Goal: Task Accomplishment & Management: Complete application form

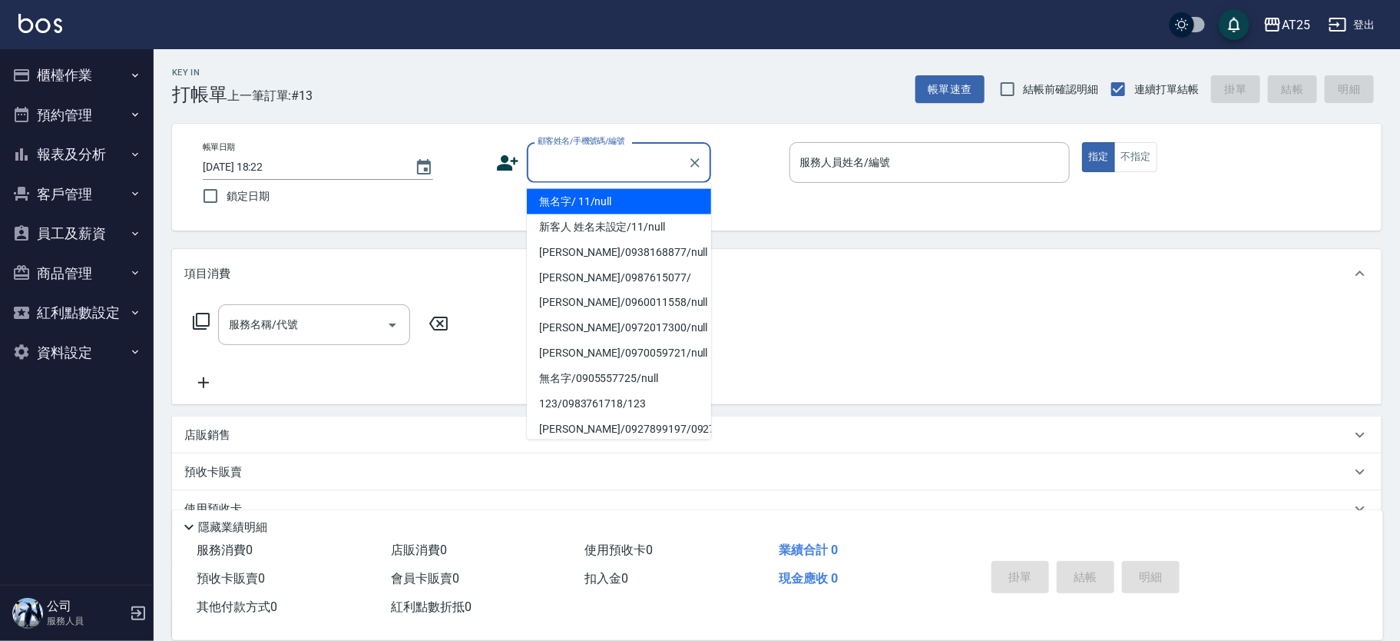
click at [582, 165] on input "顧客姓名/手機號碼/編號" at bounding box center [608, 162] width 148 height 27
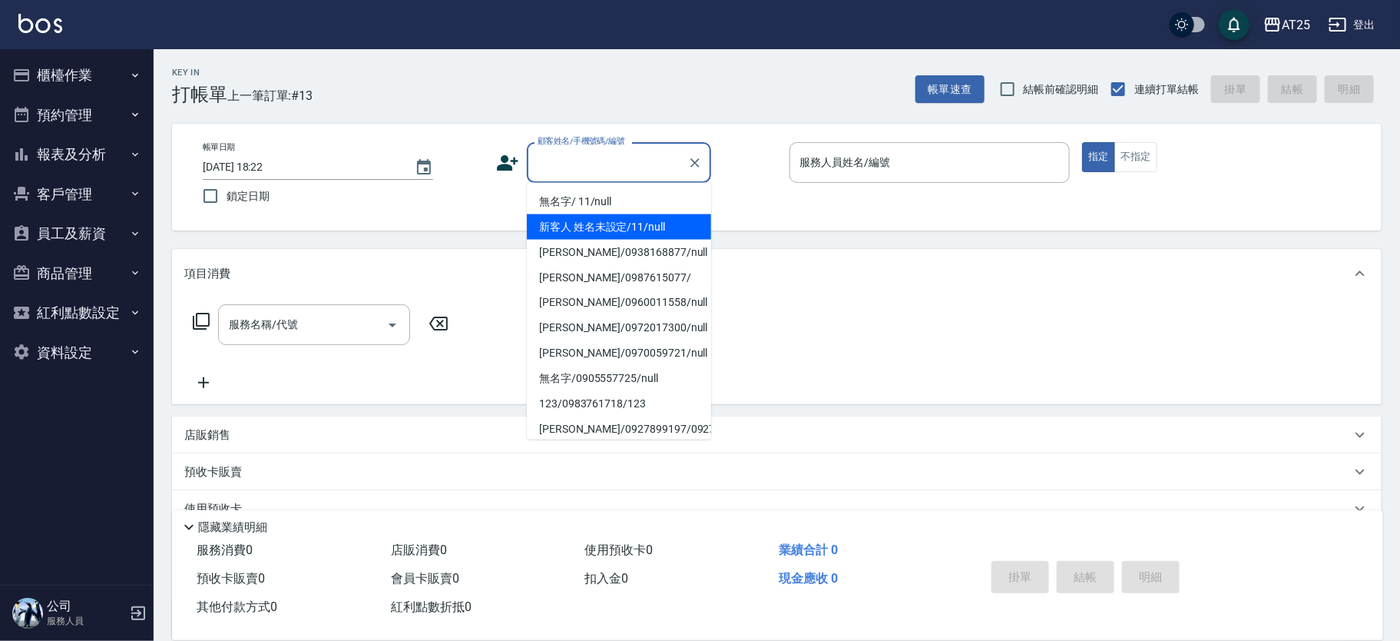
click at [647, 220] on li "新客人 姓名未設定/11/null" at bounding box center [619, 226] width 184 height 25
type input "新客人 姓名未設定/11/null"
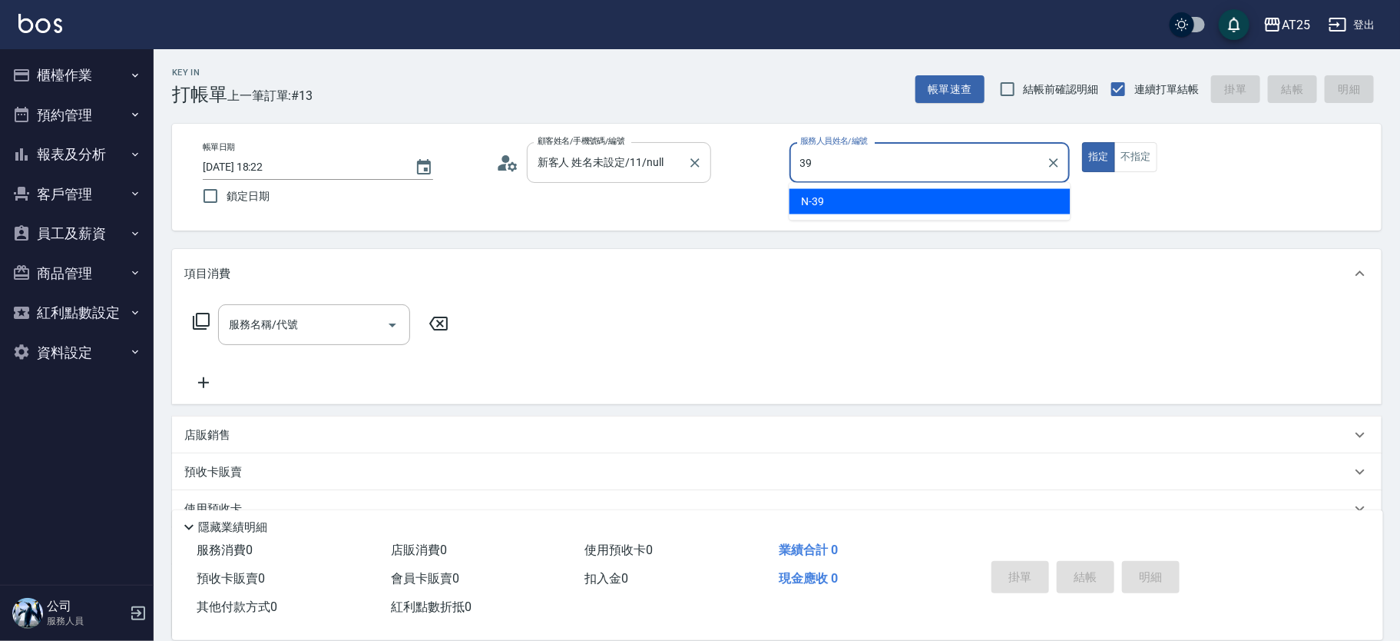
type input "N-39"
type button "true"
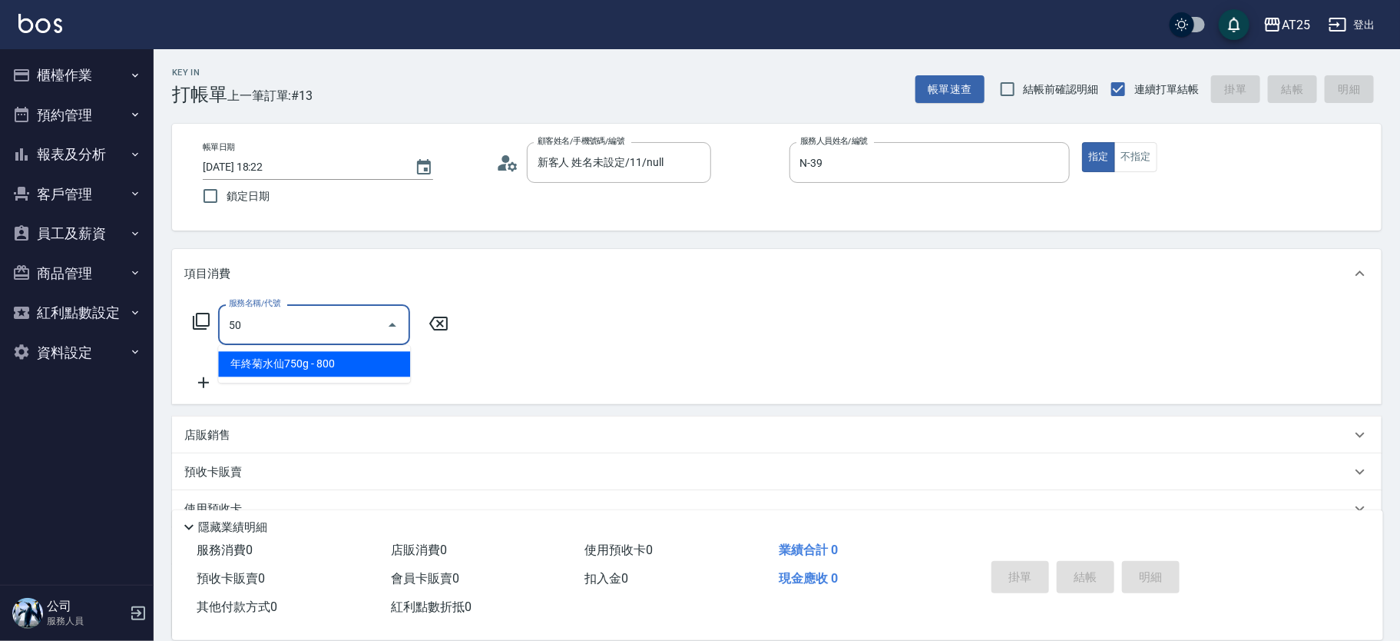
type input "501"
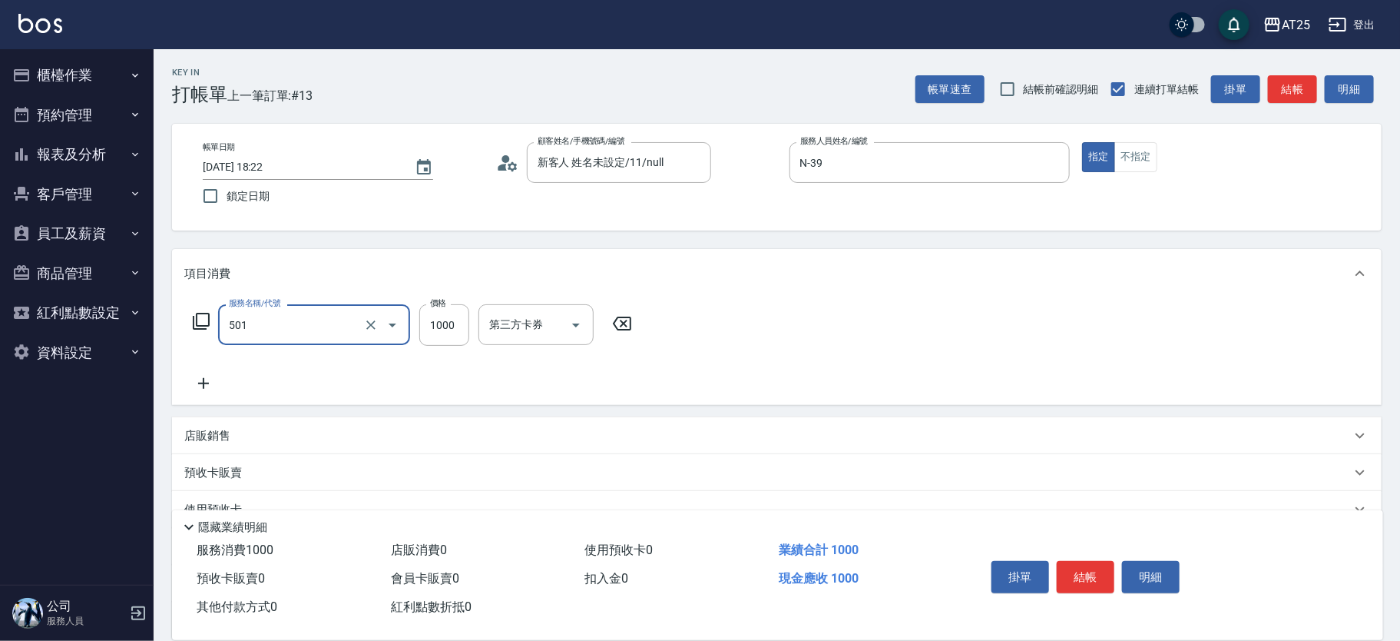
type input "100"
type input "染髮(501)"
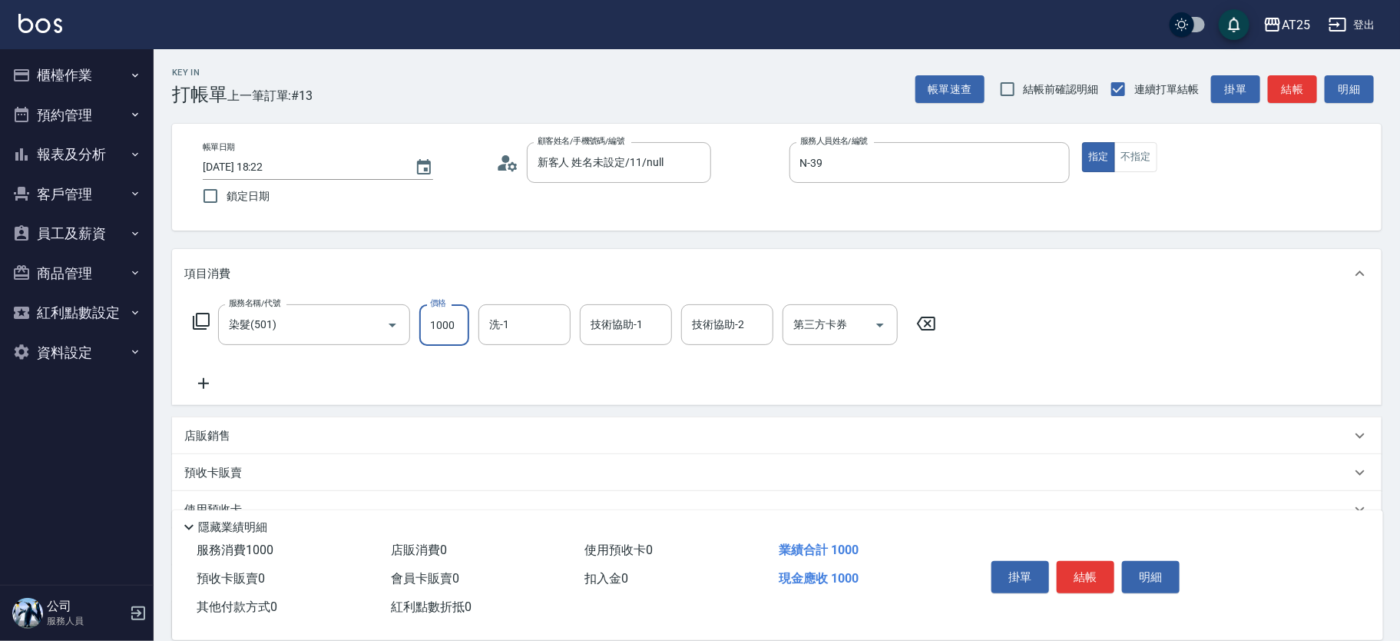
type input "0"
type input "18"
type input "10"
type input "180"
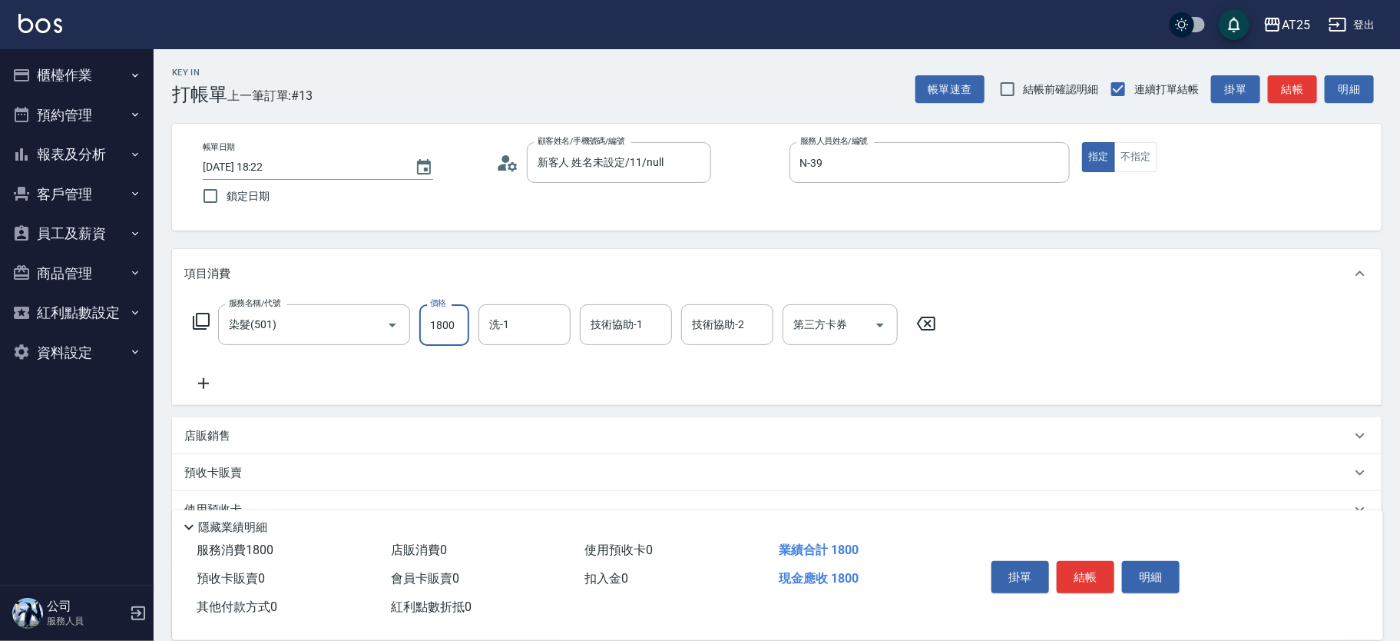
type input "1800"
type input "惠均-70"
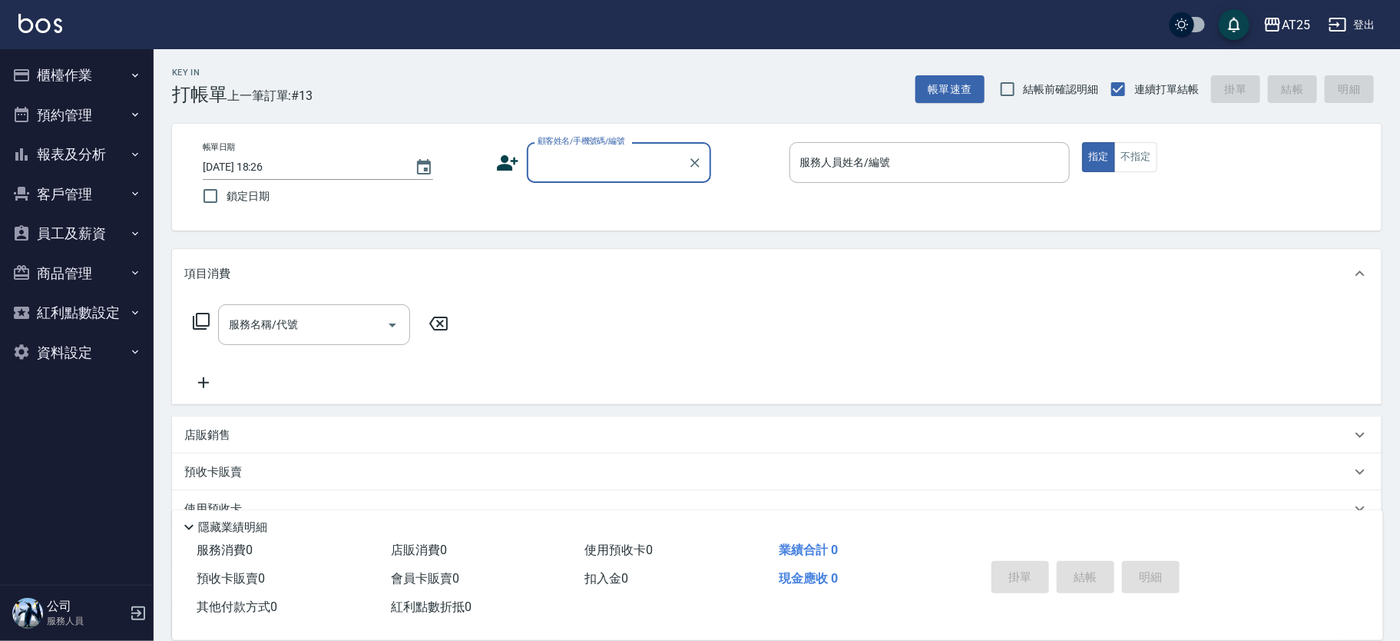
click at [569, 148] on div "顧客姓名/手機號碼/編號" at bounding box center [619, 162] width 184 height 41
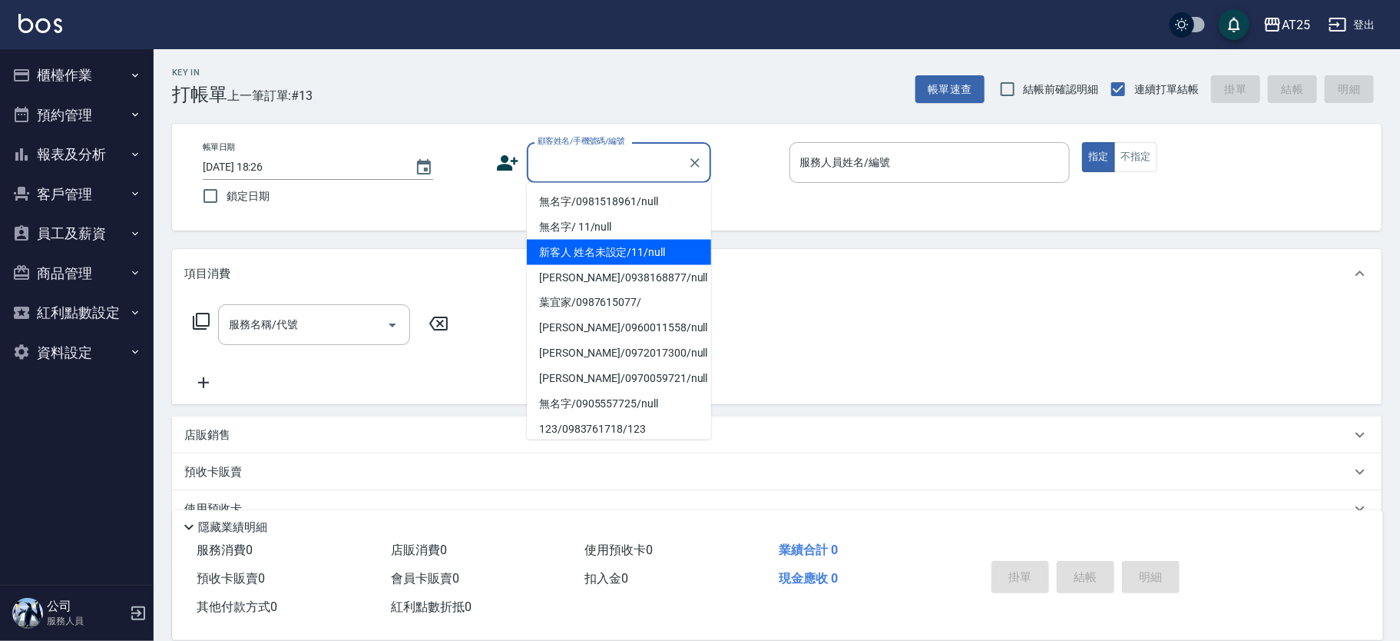
click at [681, 252] on li "新客人 姓名未設定/11/null" at bounding box center [619, 252] width 184 height 25
type input "新客人 姓名未設定/11/null"
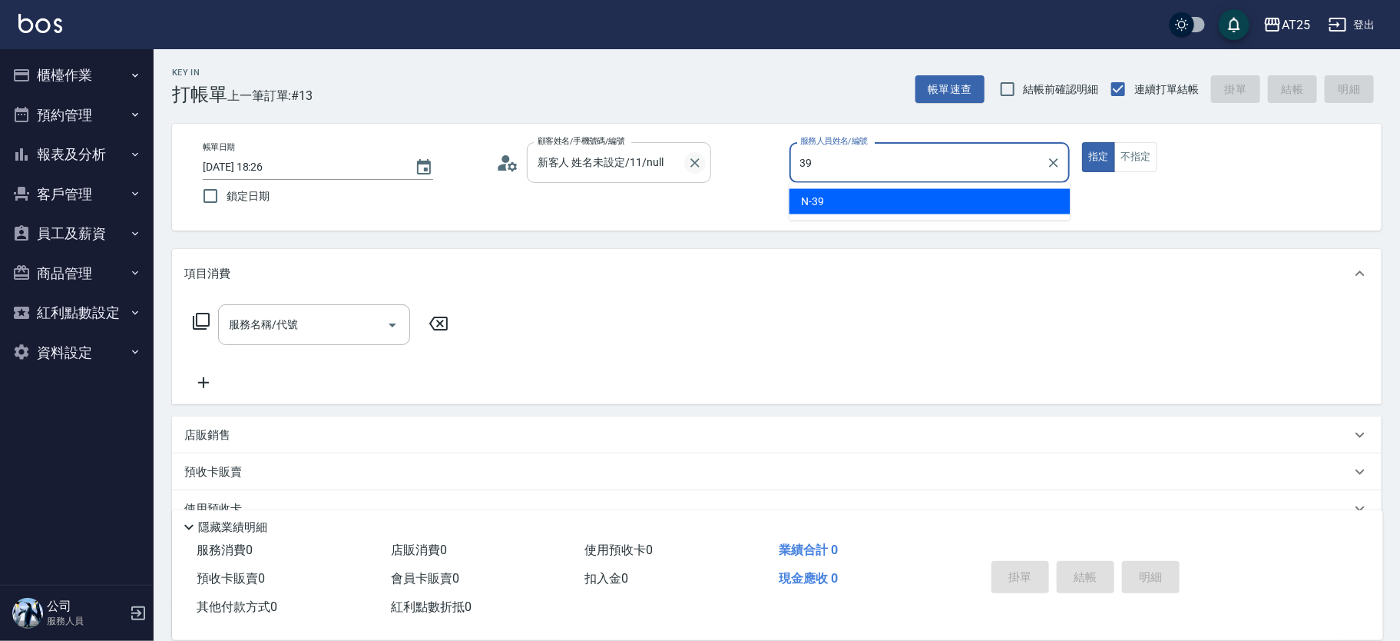
click at [688, 157] on icon "Clear" at bounding box center [695, 162] width 15 height 15
type input "39"
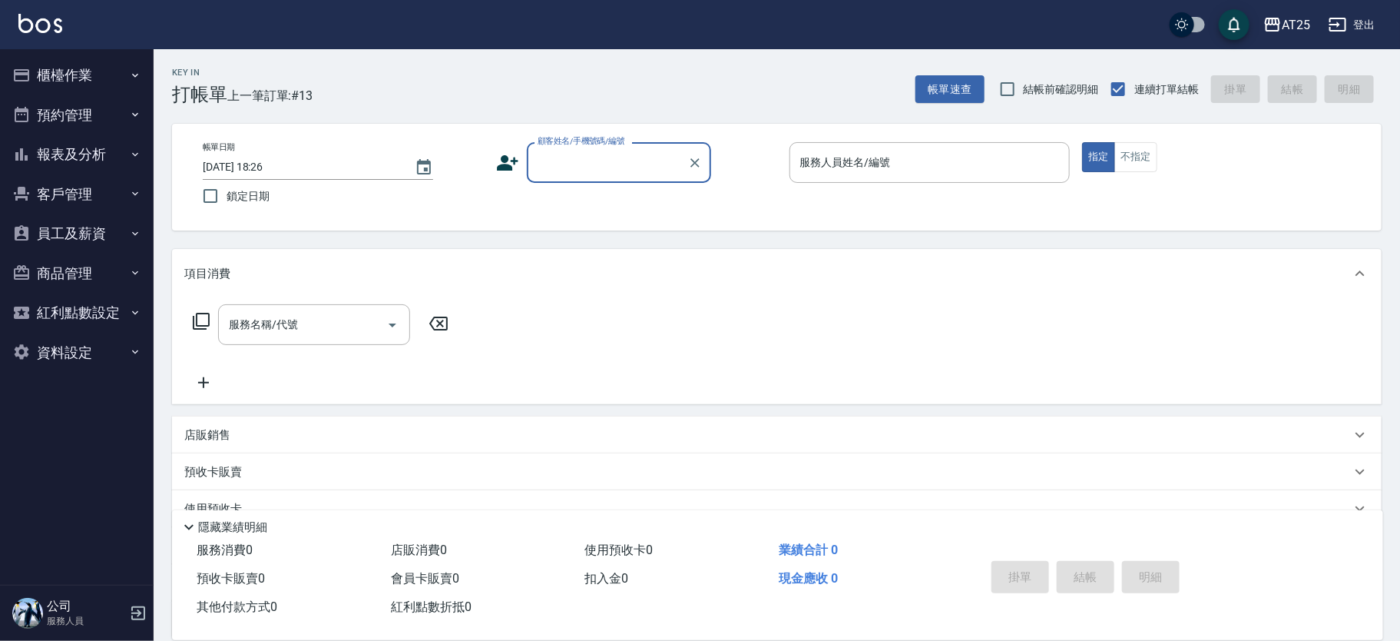
click at [568, 161] on input "顧客姓名/手機號碼/編號" at bounding box center [608, 162] width 148 height 27
type input "0981"
type input "徐上軒/0981105772/null"
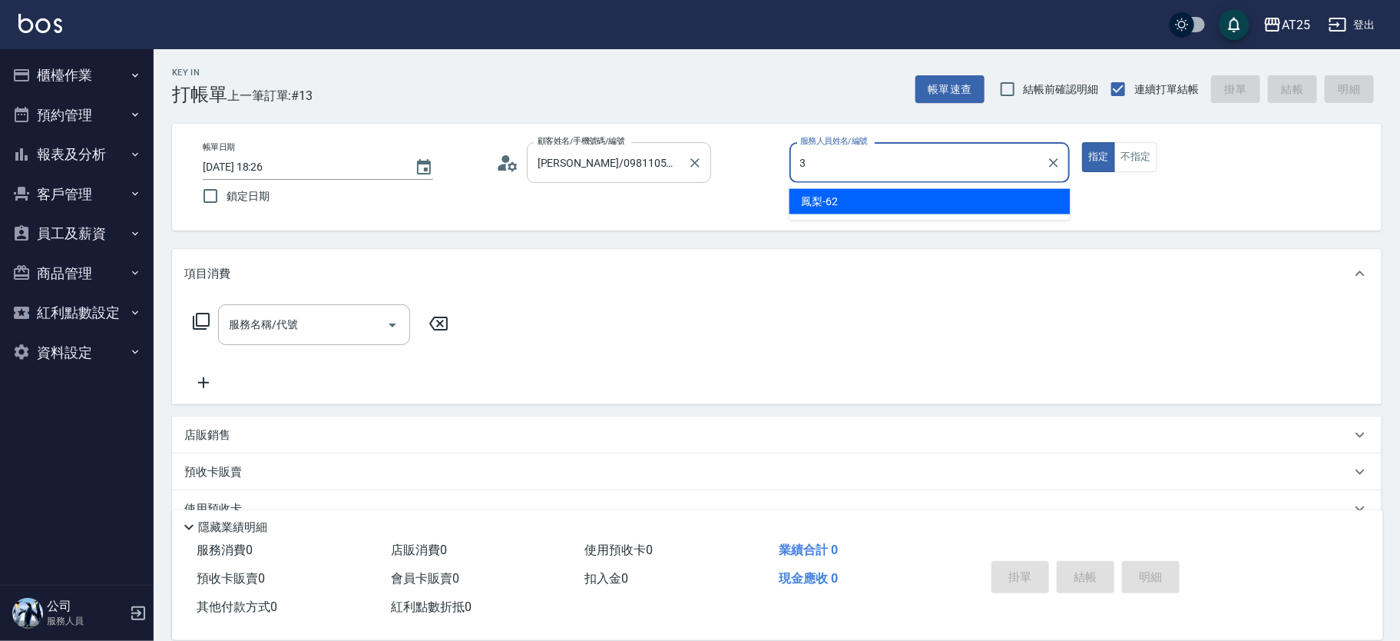
type input "39"
type input "新客人 姓名未設定/11/null"
click at [701, 161] on icon "Clear" at bounding box center [695, 162] width 15 height 15
type input "39"
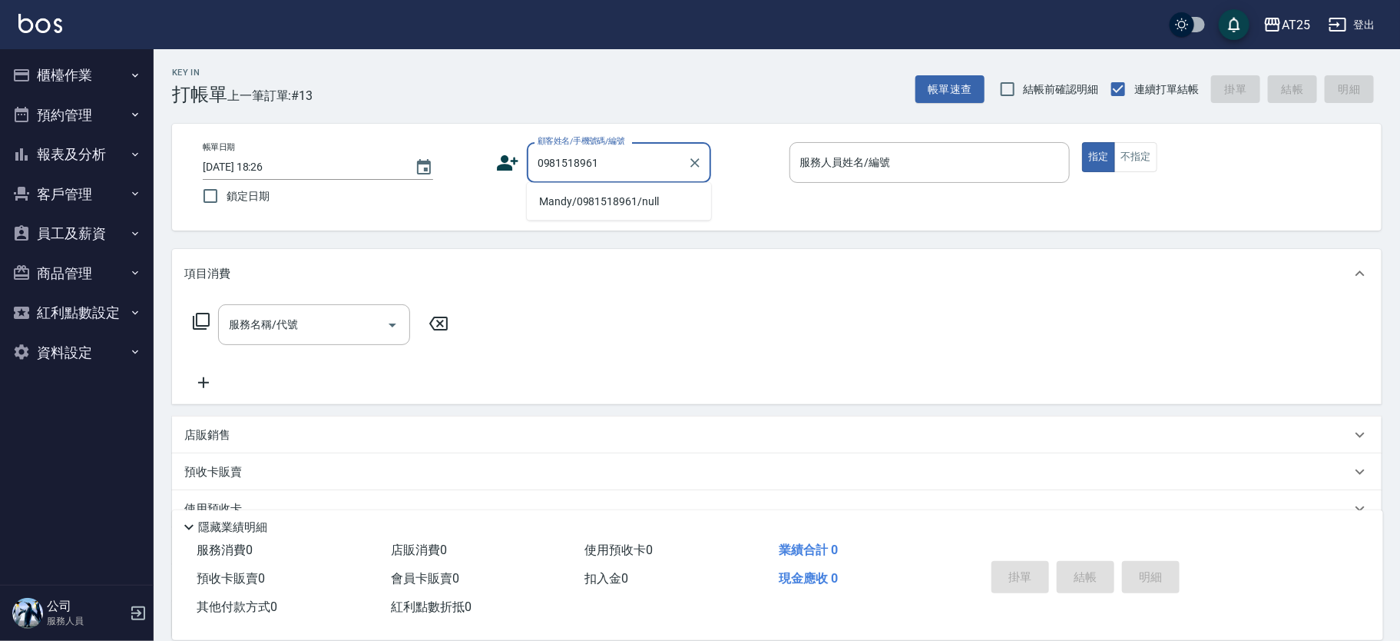
click at [669, 193] on li "Mandy/0981518961/null" at bounding box center [619, 201] width 184 height 25
type input "Mandy/0981518961/null"
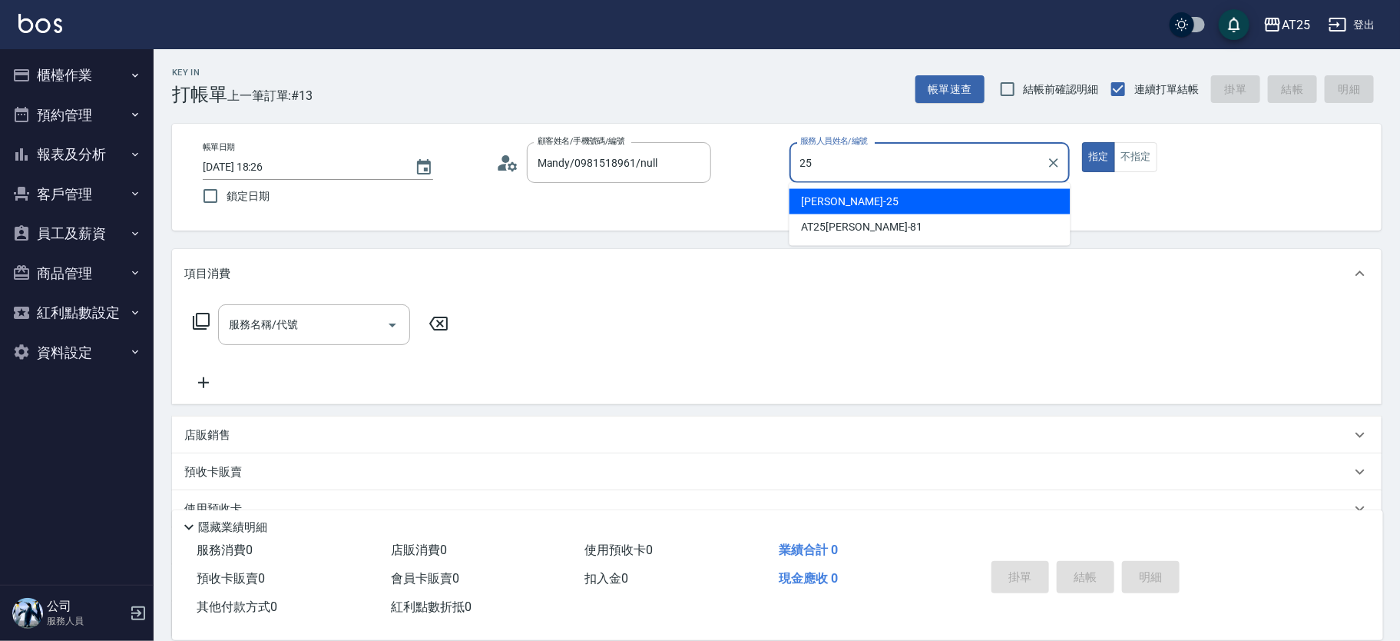
type input "2"
type input "N-39"
type button "true"
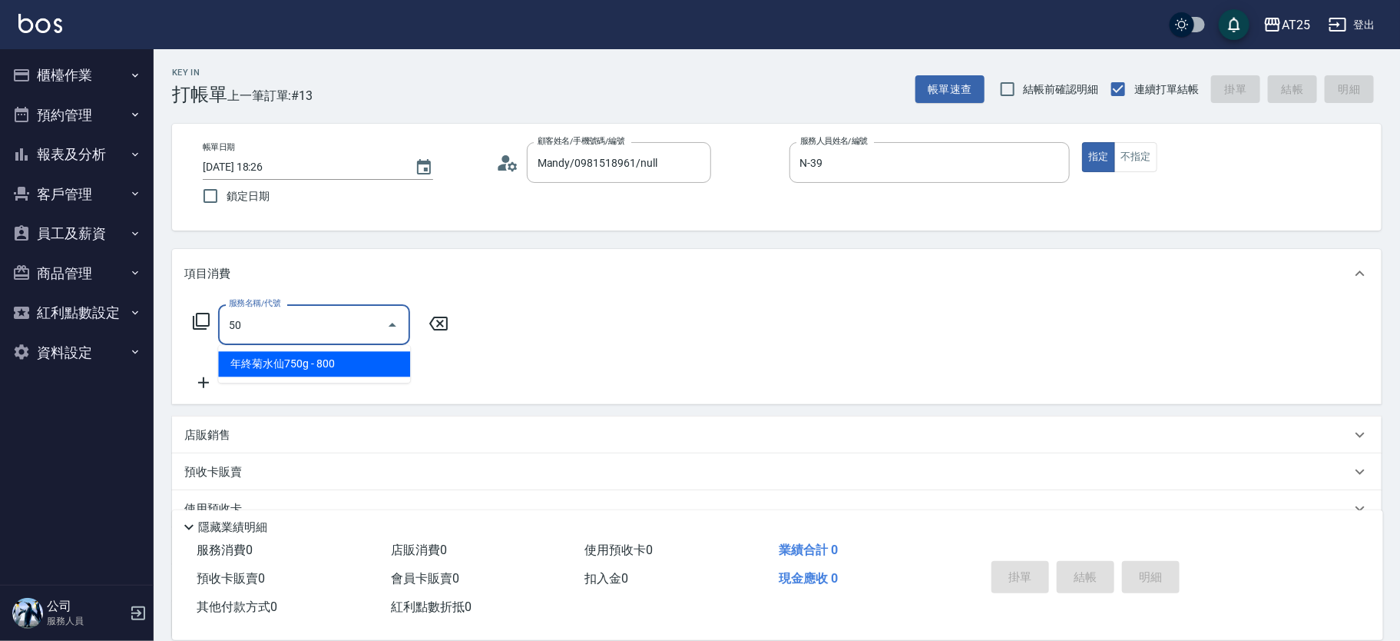
type input "501"
type input "100"
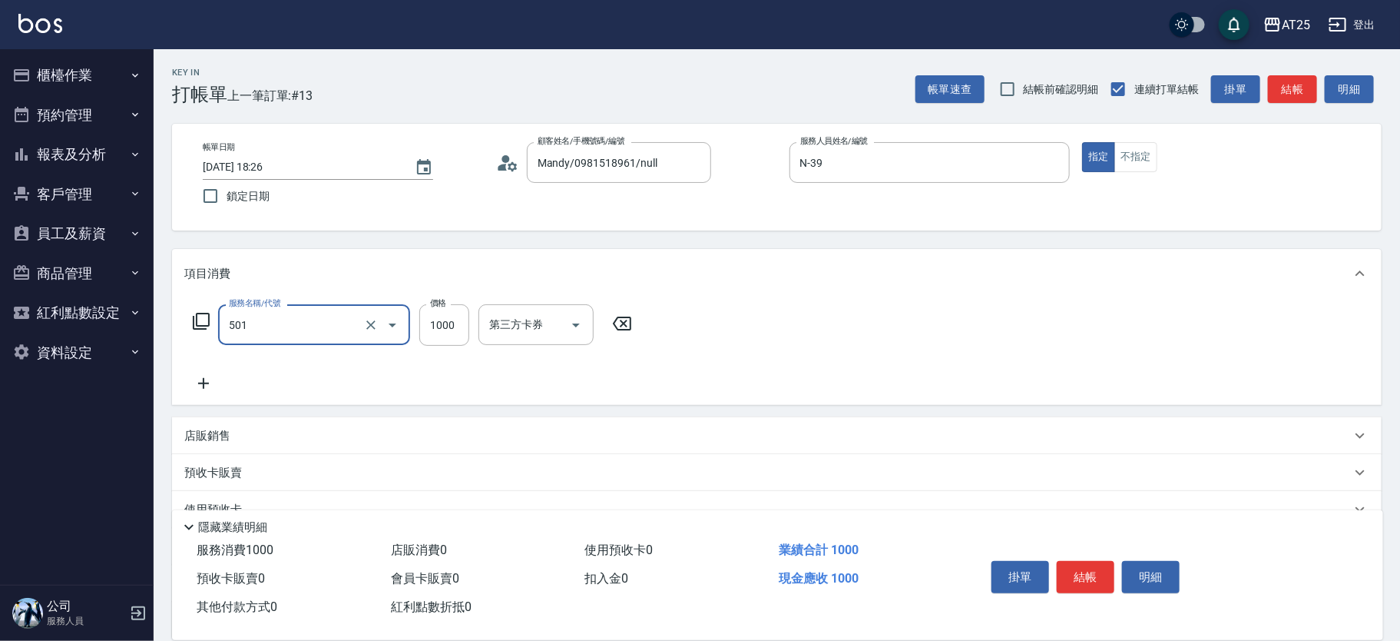
type input "染髮(501)"
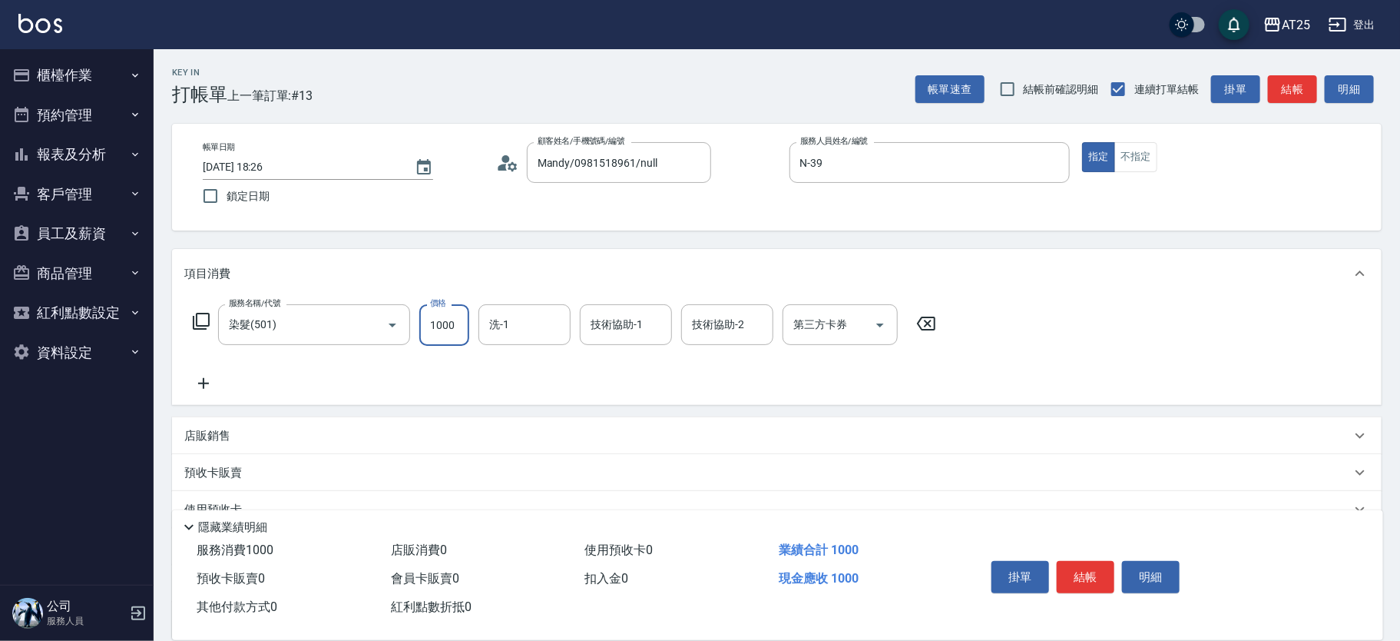
type input "0"
type input "180"
type input "1800"
type input "惠均-70"
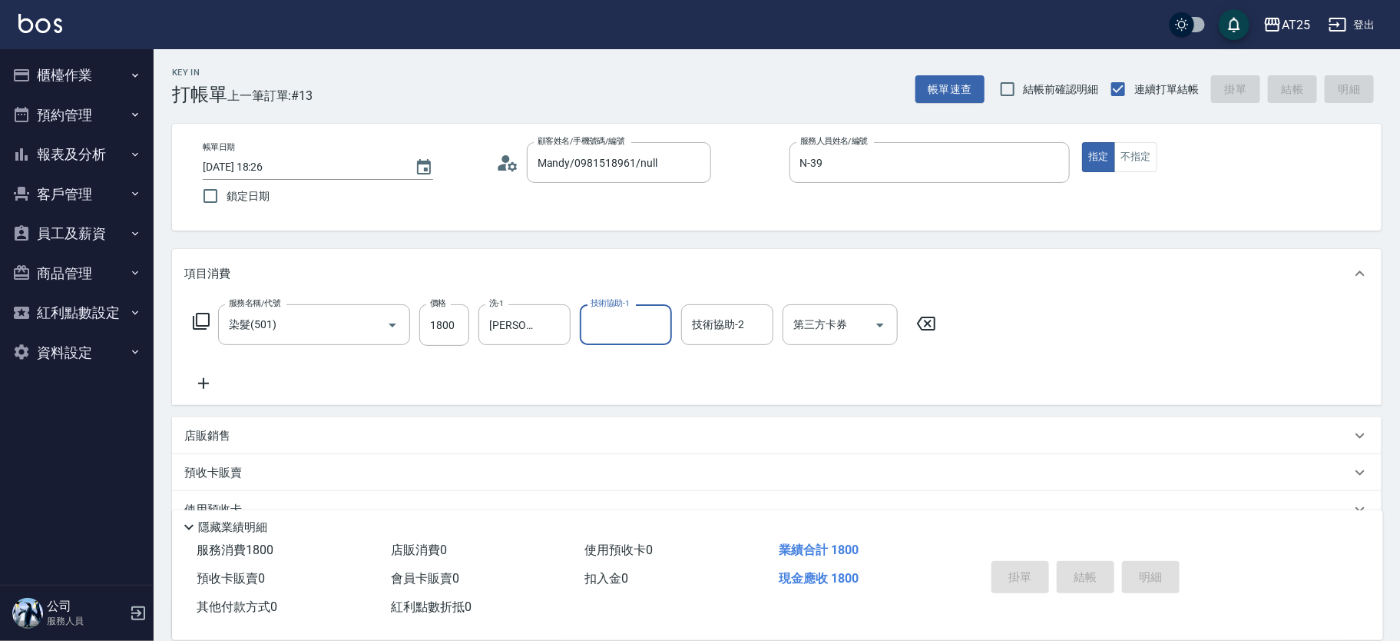
type input "2025/09/19 18:30"
type input "0"
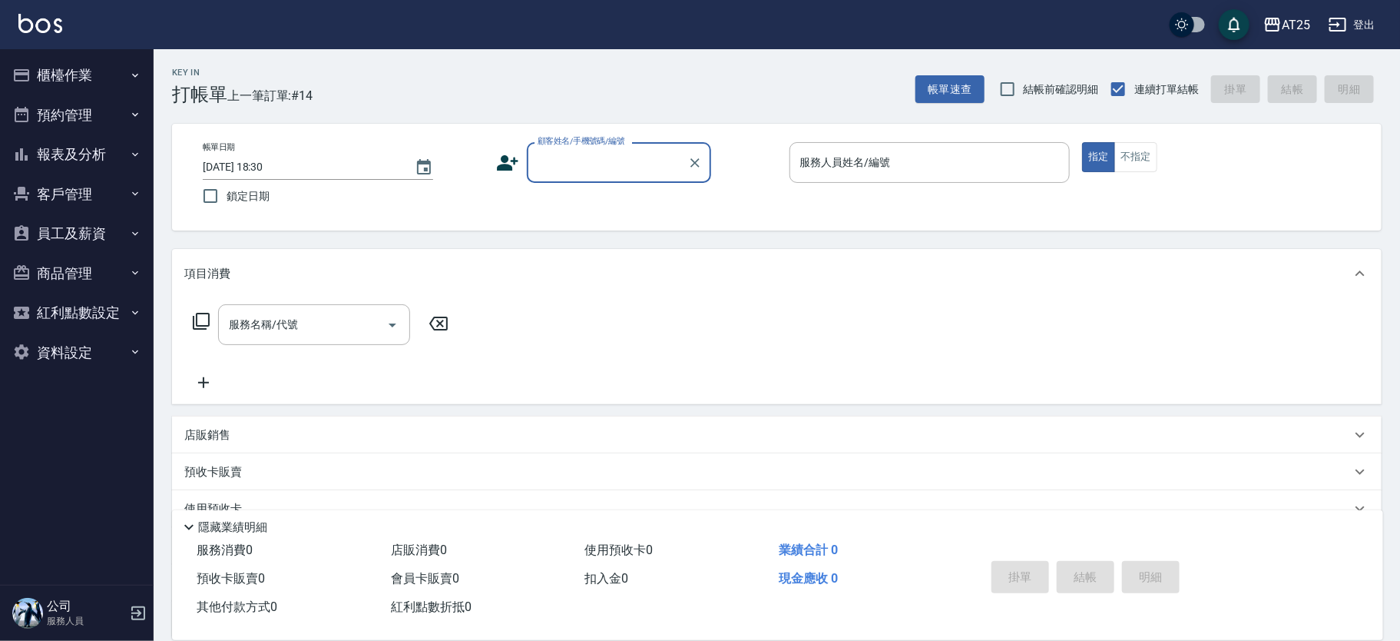
click at [592, 159] on input "顧客姓名/手機號碼/編號" at bounding box center [608, 162] width 148 height 27
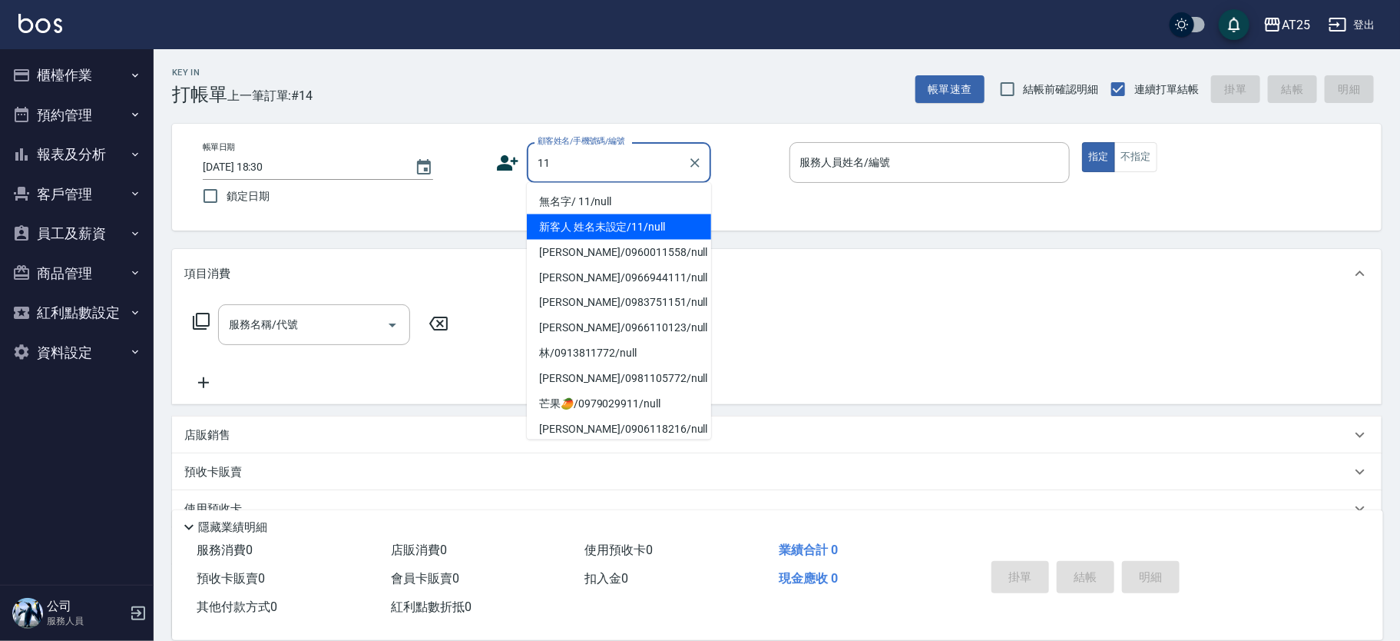
click at [648, 230] on li "新客人 姓名未設定/11/null" at bounding box center [619, 226] width 184 height 25
type input "新客人 姓名未設定/11/null"
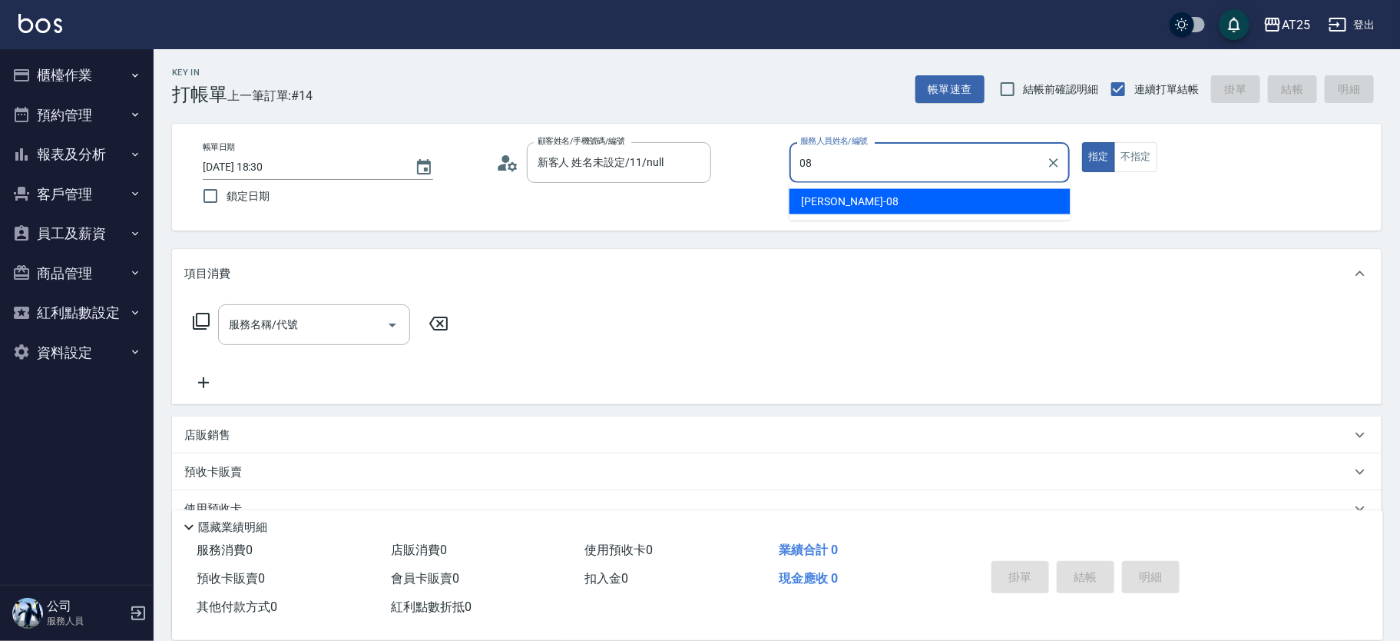
type input "Tony-08"
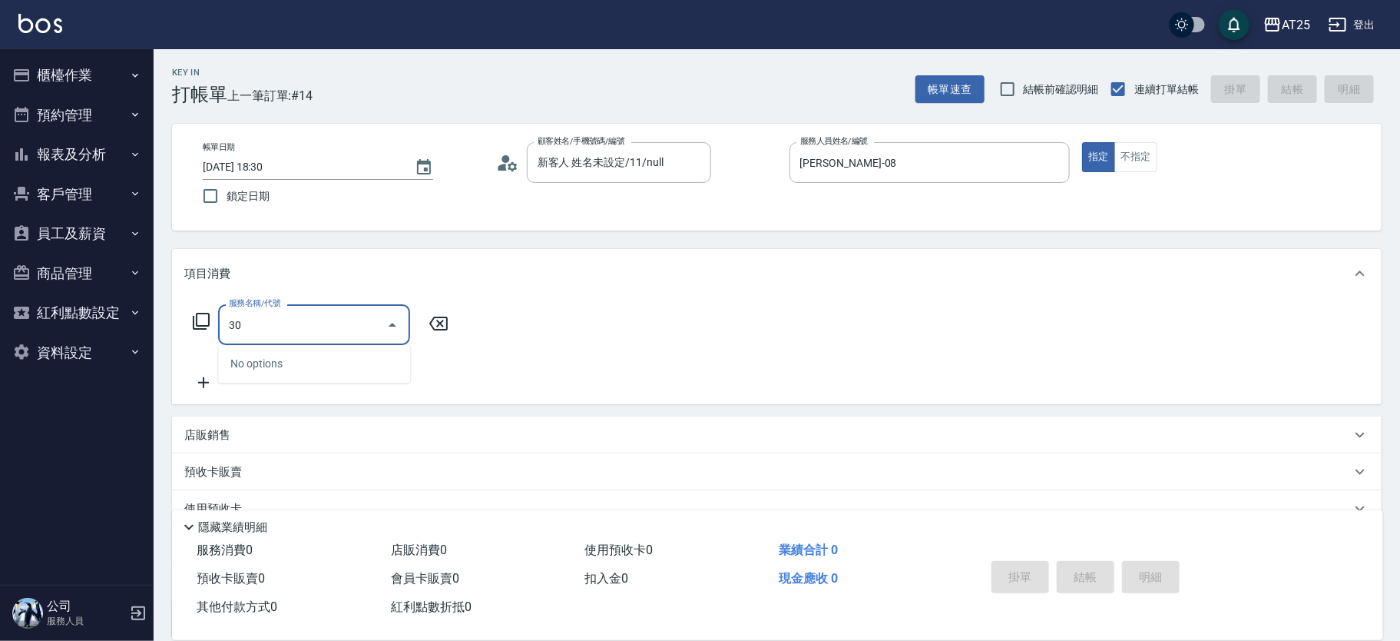
type input "301"
type input "150"
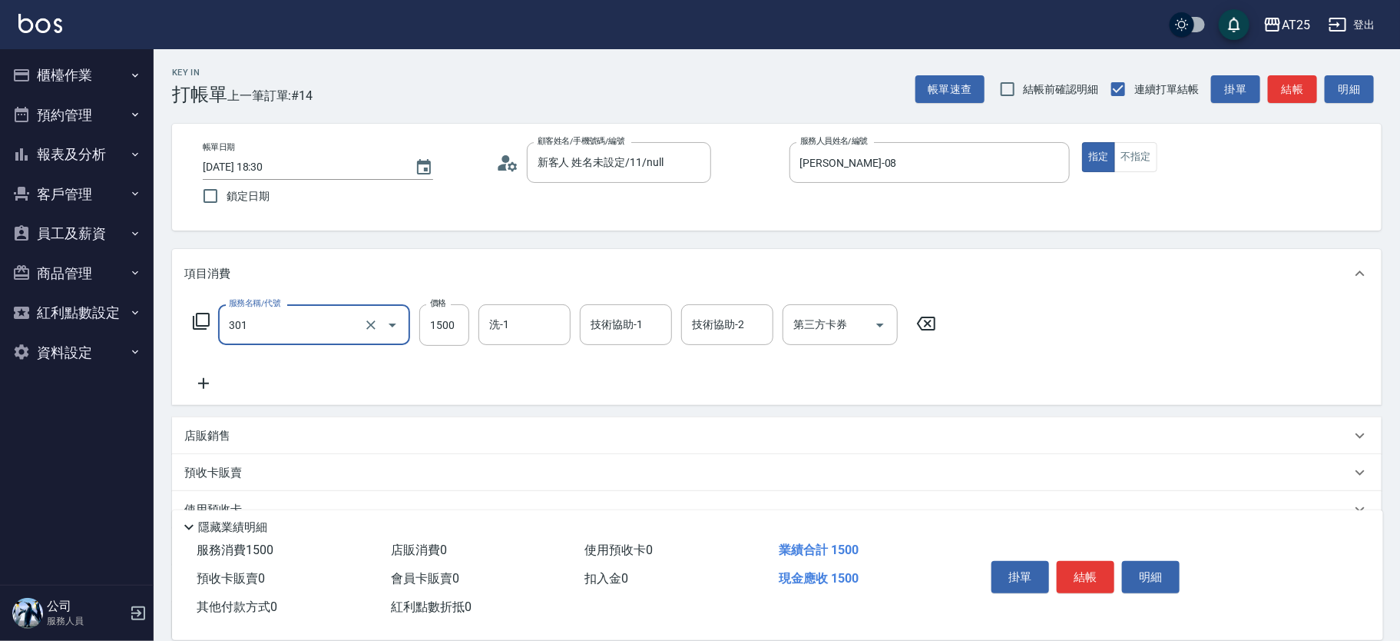
type input "燙髮(301)"
type input "0"
type input "15"
type input "10"
type input "150"
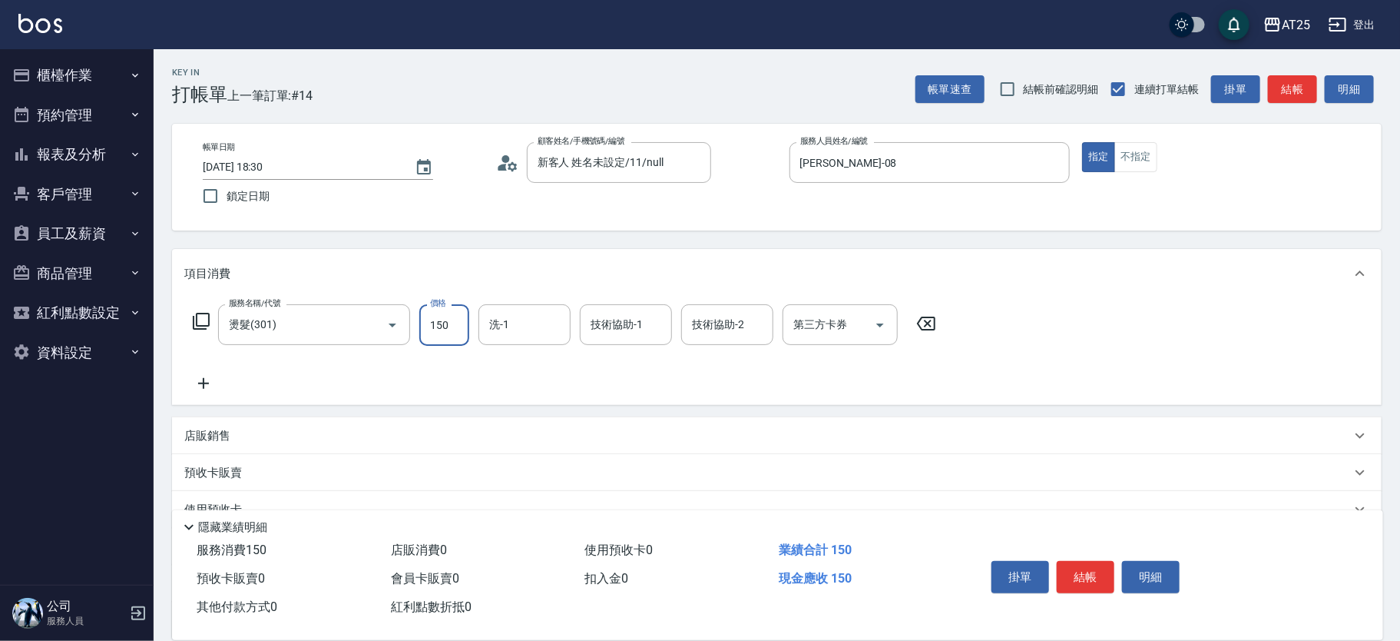
type input "150"
type input "1500"
type input "小u-77"
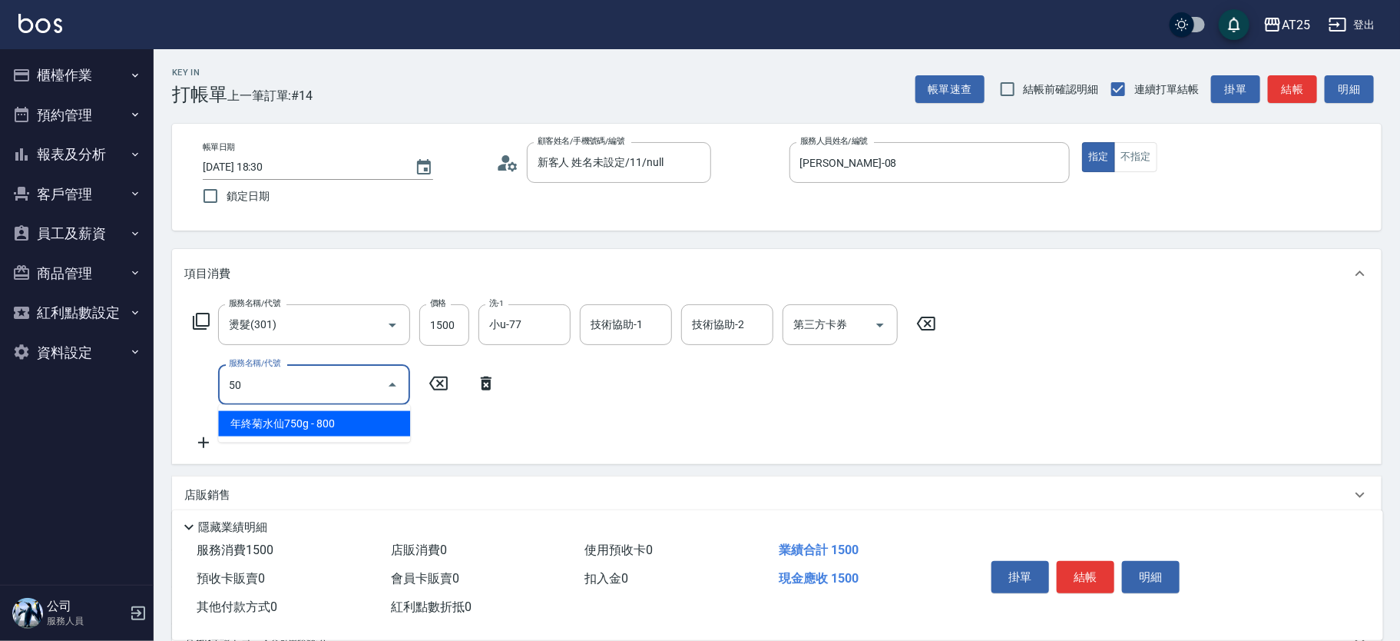
type input "501"
type input "250"
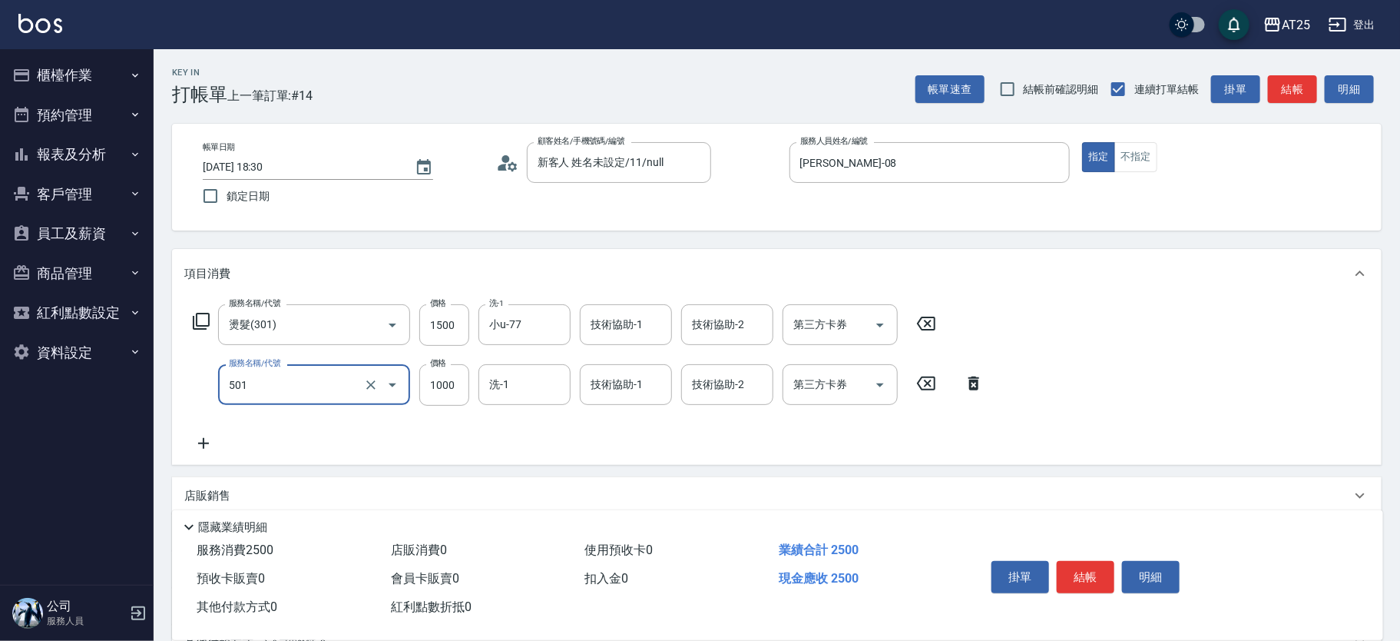
type input "染髮(501)"
type input "150"
type input "22"
type input "170"
type input "220"
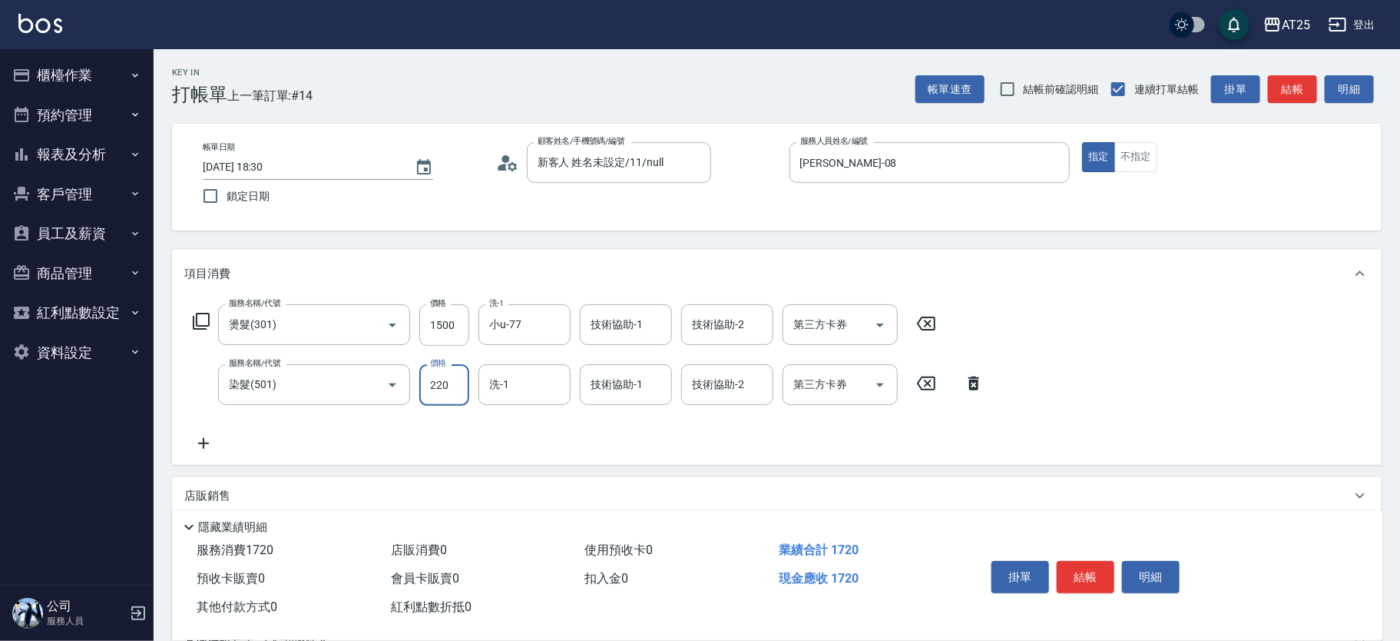
type input "370"
type input "2200"
type input "小u-77"
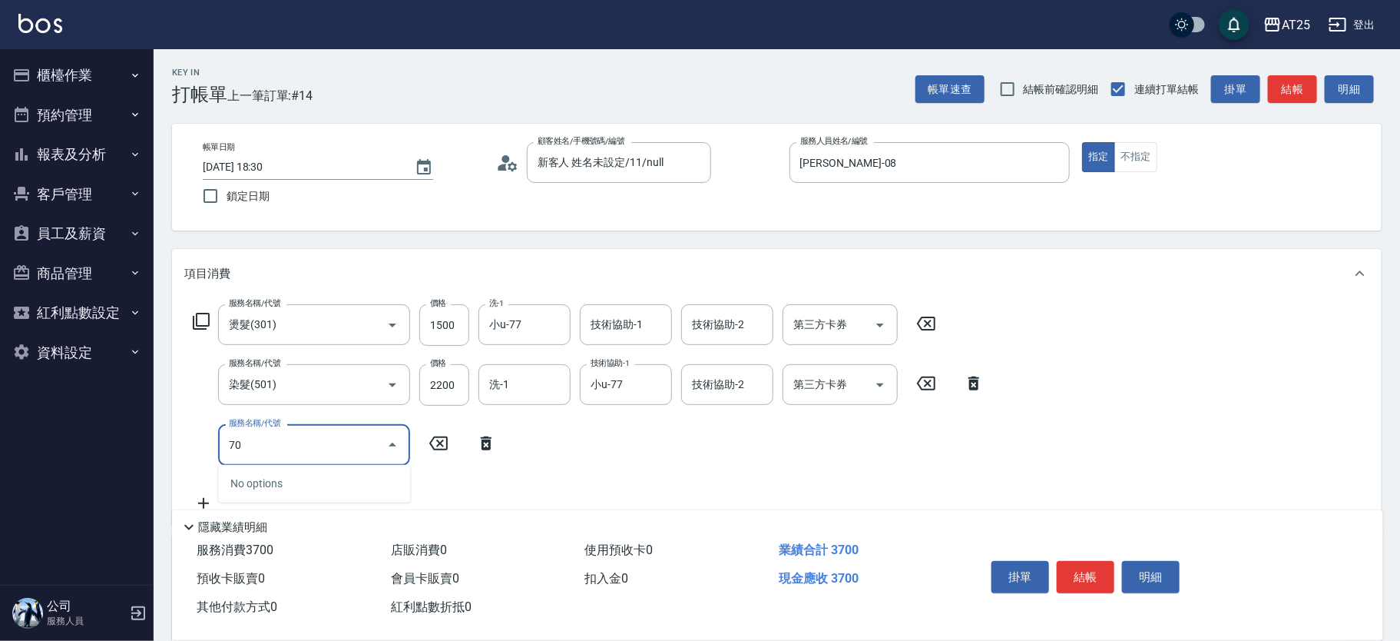
type input "705"
type input "870"
type input "新羽毛鉑金接髮調整(705)"
type input "370"
type input "350"
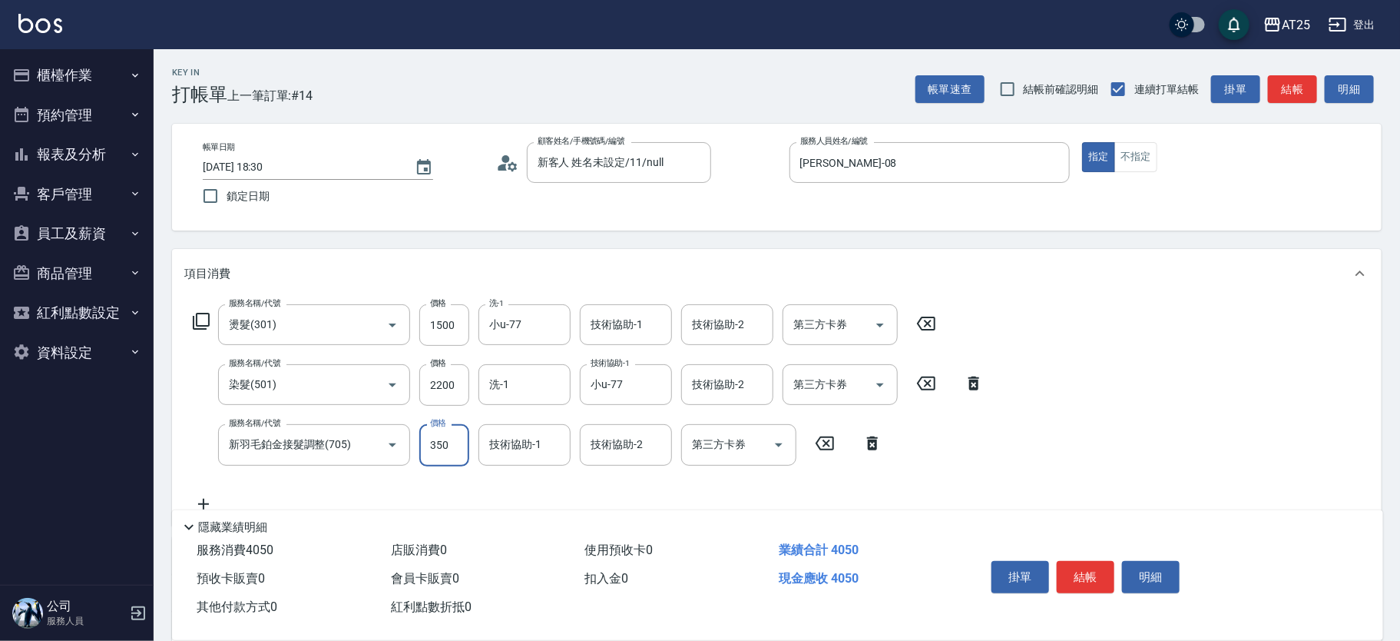
type input "720"
type input "3500"
type input "小u-77"
click at [558, 444] on icon "Clear" at bounding box center [554, 444] width 15 height 15
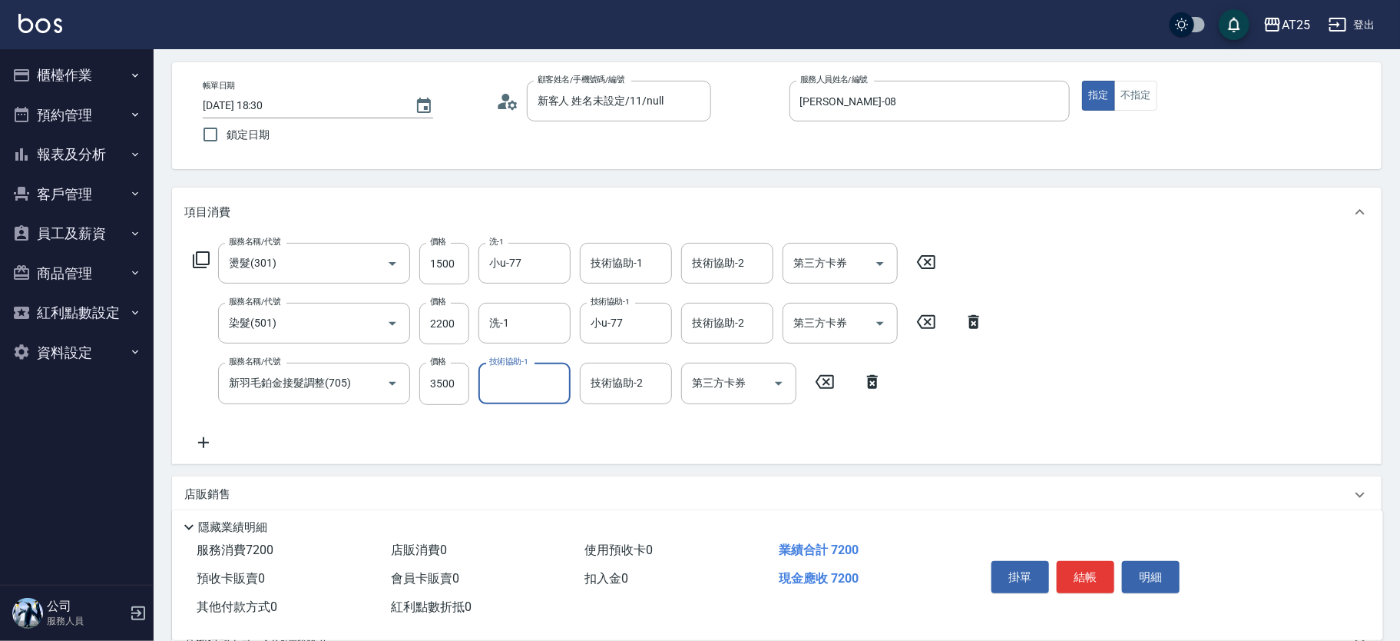
click at [190, 439] on icon at bounding box center [203, 442] width 38 height 18
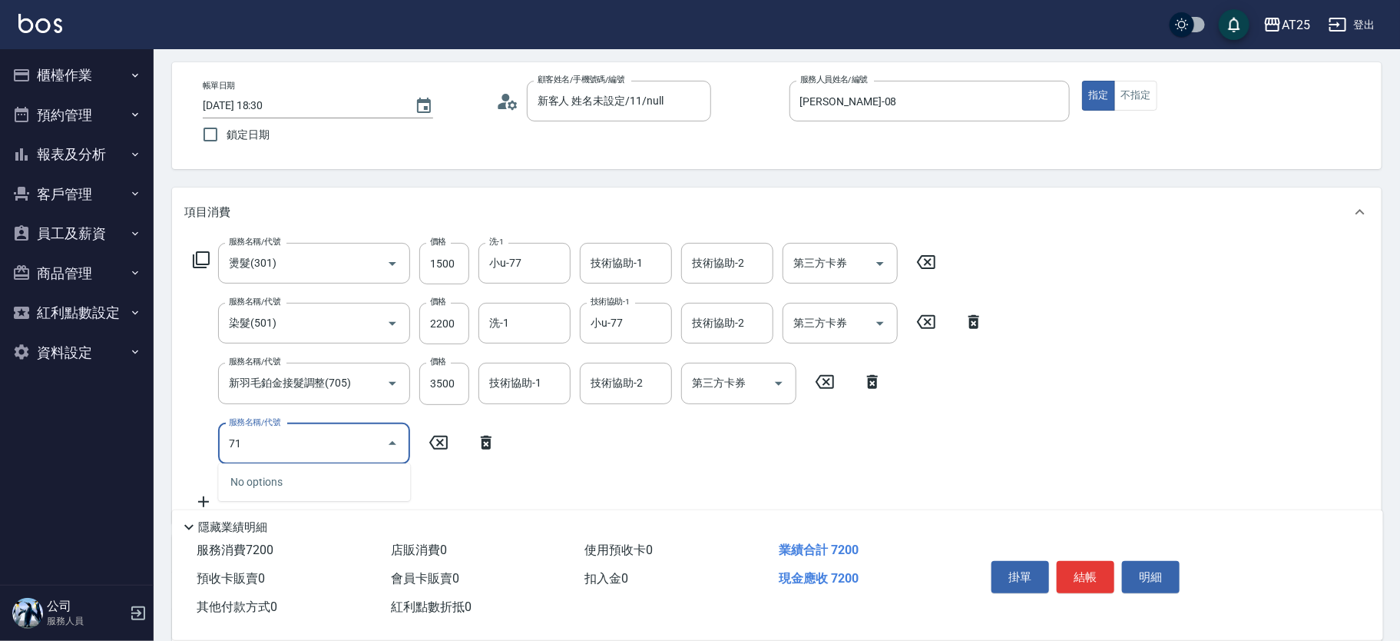
type input "714"
type input "870"
type input "拆(714)"
type input "720"
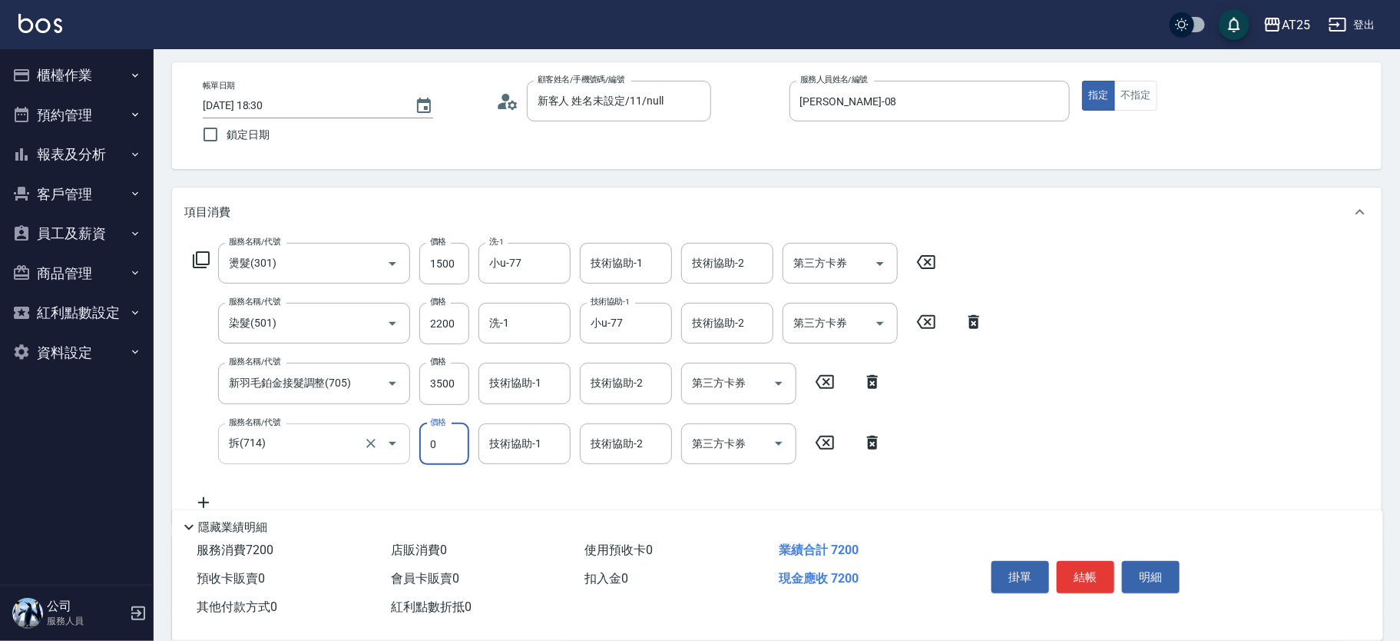
type input "0"
type input "小u-77"
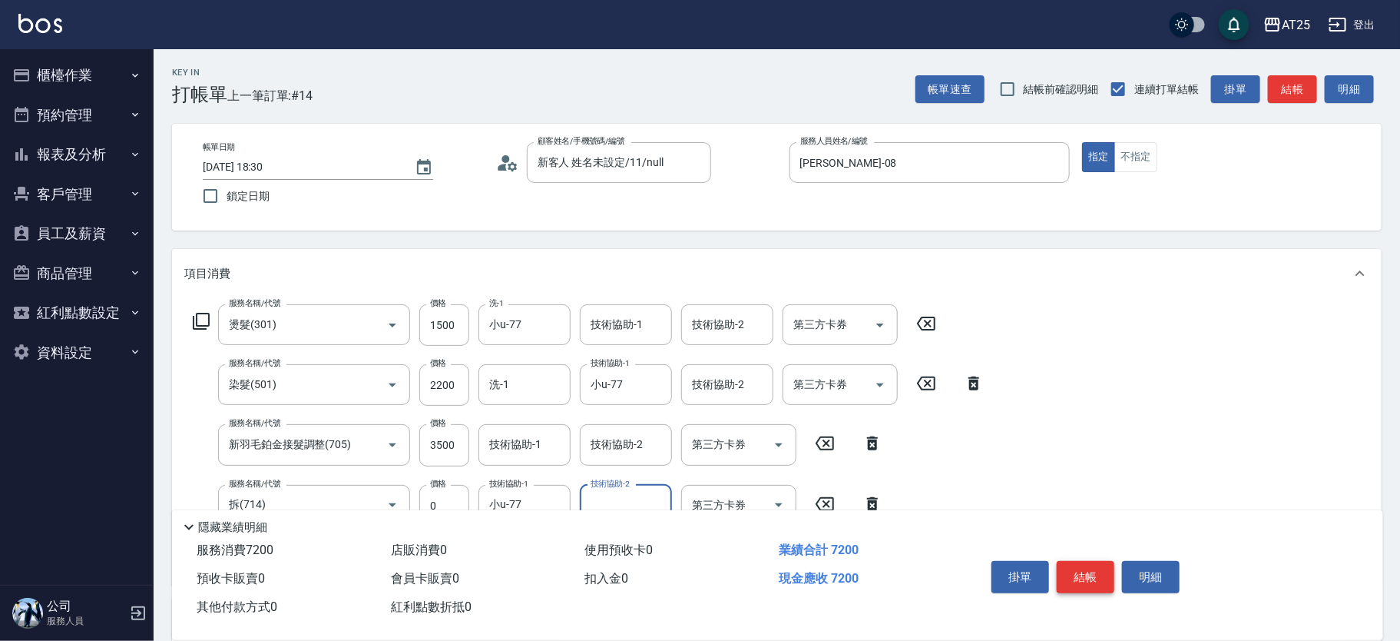
click at [1088, 584] on button "結帳" at bounding box center [1086, 577] width 58 height 32
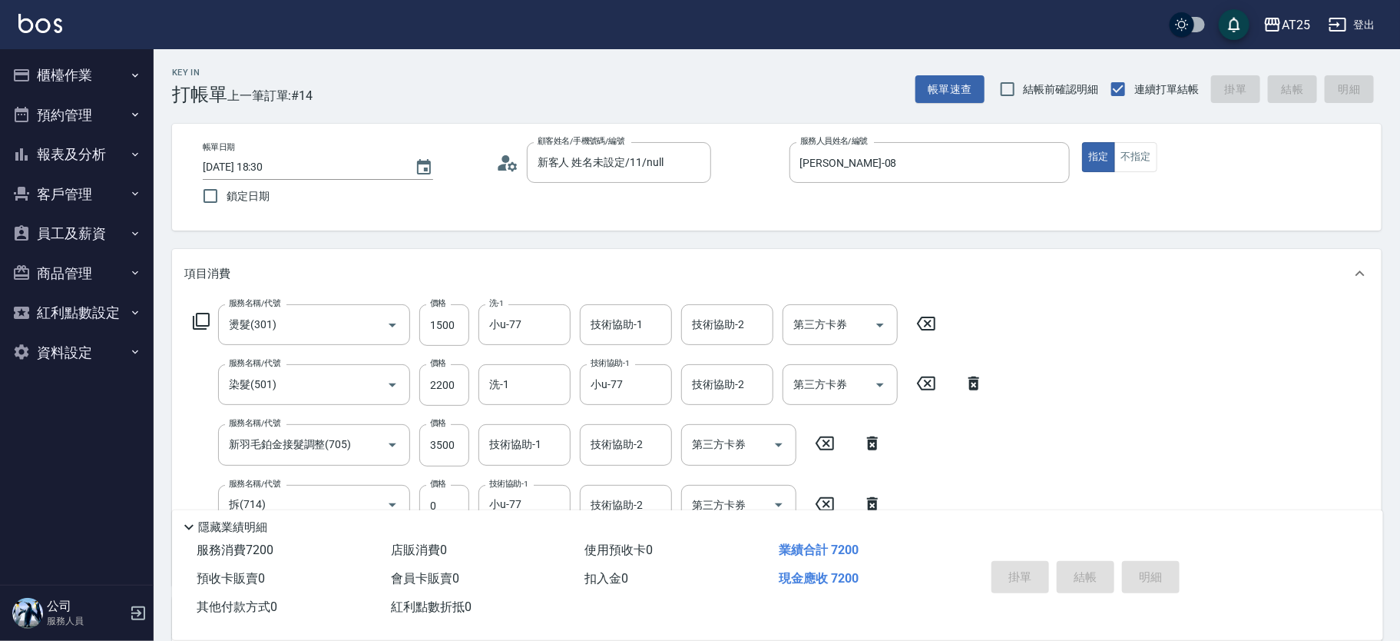
type input "2025/09/19 18:58"
type input "0"
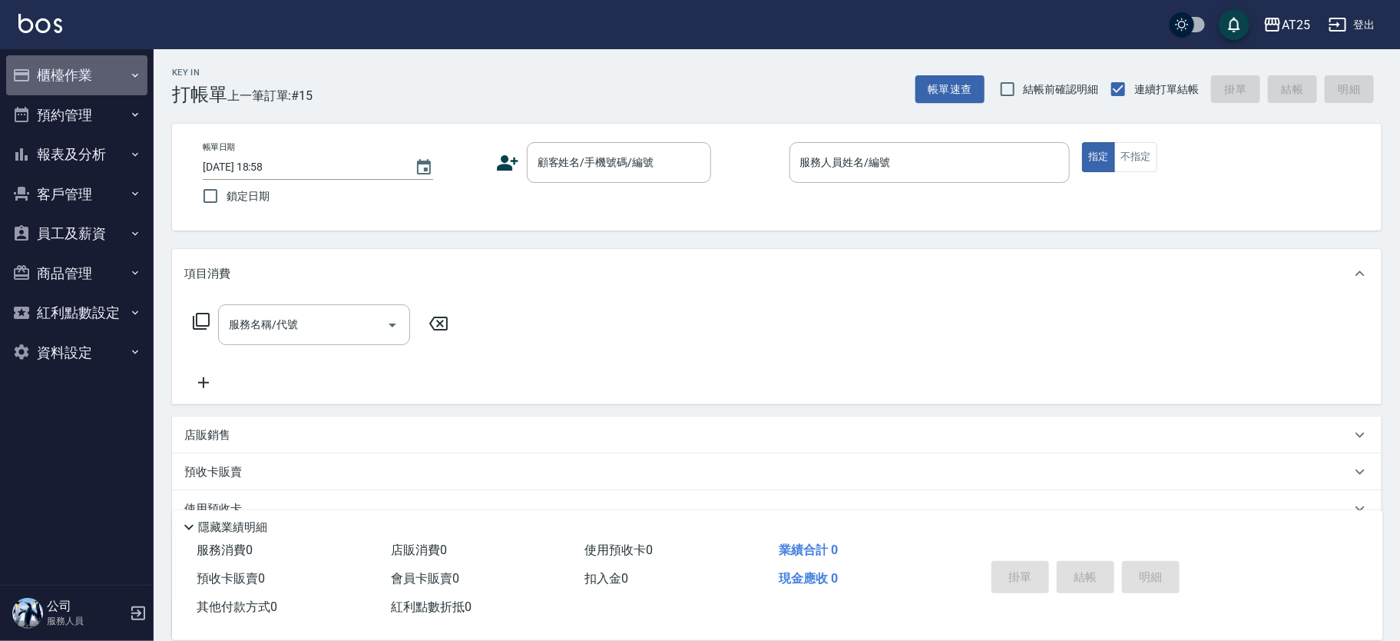
click at [121, 72] on button "櫃檯作業" at bounding box center [76, 75] width 141 height 40
